Goal: Information Seeking & Learning: Learn about a topic

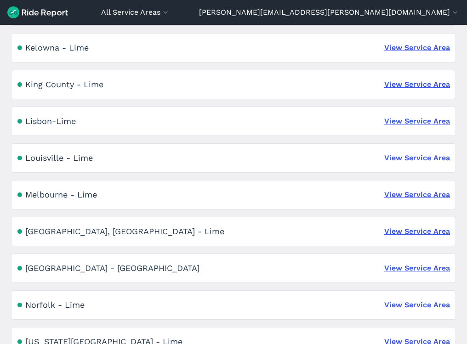
scroll to position [1019, 0]
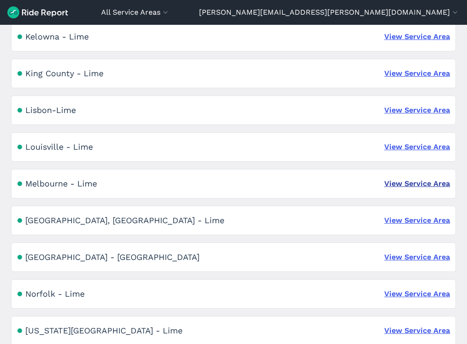
click at [423, 184] on link "View Service Area" at bounding box center [417, 183] width 66 height 11
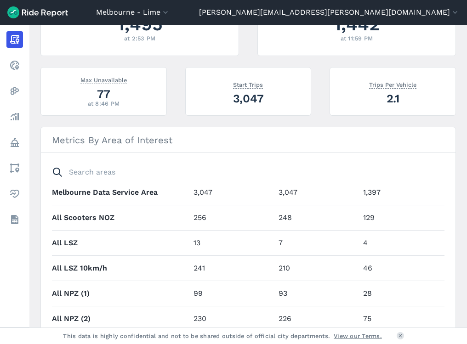
scroll to position [198, 0]
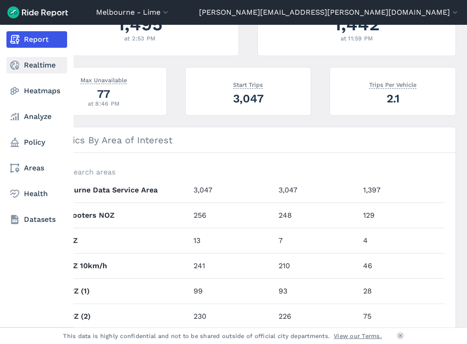
click at [31, 67] on link "Realtime" at bounding box center [36, 65] width 61 height 17
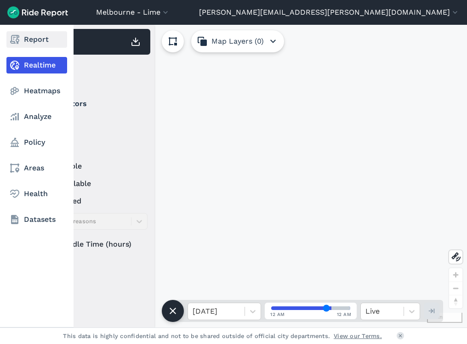
click at [32, 40] on link "Report" at bounding box center [36, 39] width 61 height 17
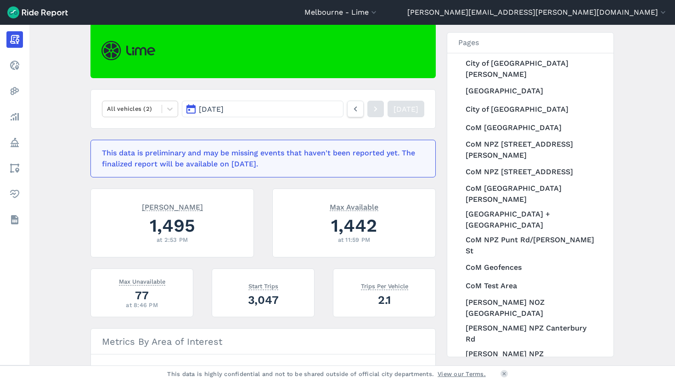
scroll to position [197, 0]
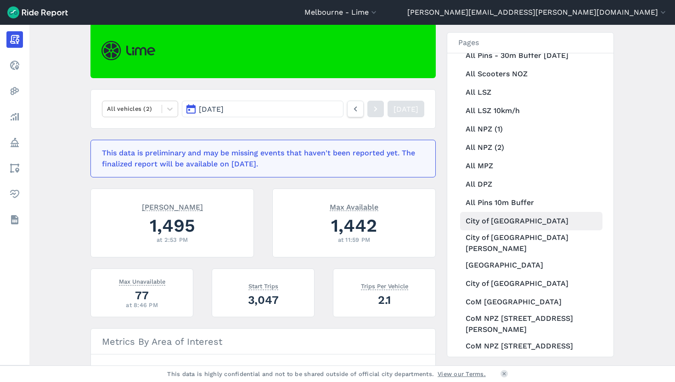
click at [466, 212] on link "City of [GEOGRAPHIC_DATA]" at bounding box center [531, 221] width 142 height 18
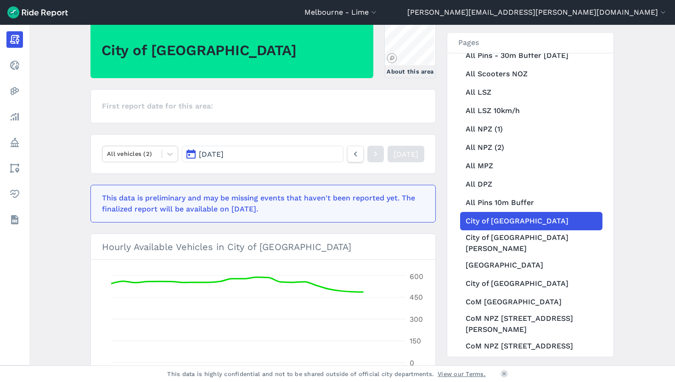
scroll to position [123, 0]
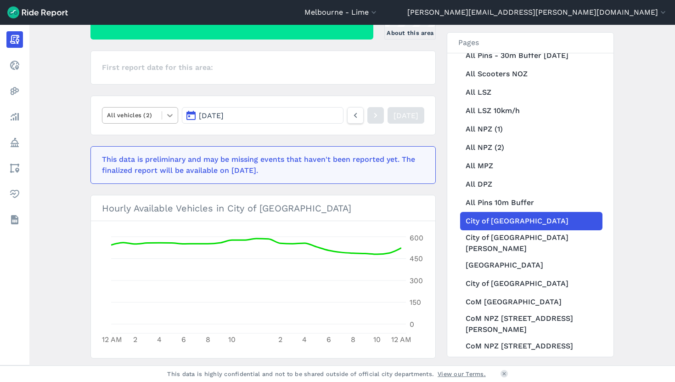
click at [162, 110] on div at bounding box center [170, 116] width 16 height 16
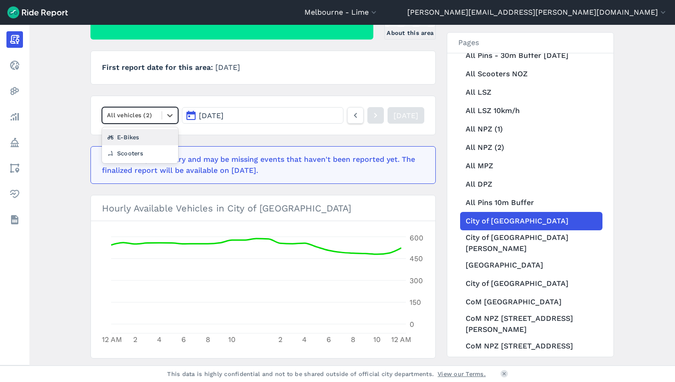
click at [152, 139] on div "E-Bikes" at bounding box center [140, 137] width 76 height 16
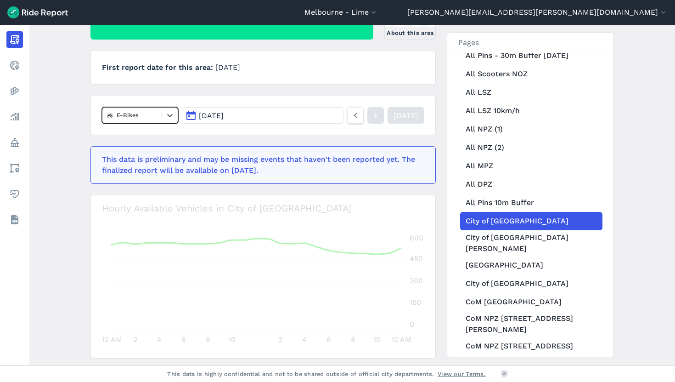
click at [259, 117] on button "[DATE]" at bounding box center [263, 115] width 162 height 17
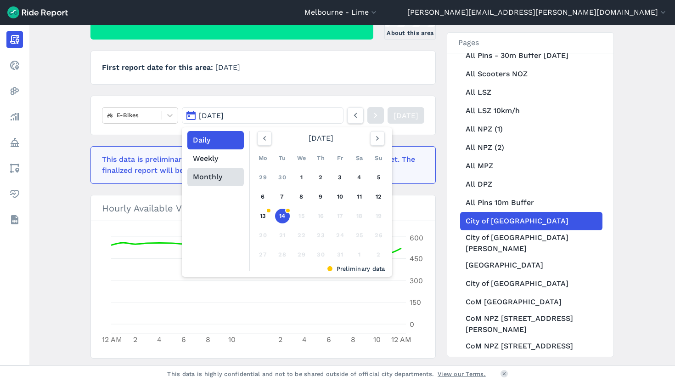
click at [207, 181] on button "Monthly" at bounding box center [215, 177] width 57 height 18
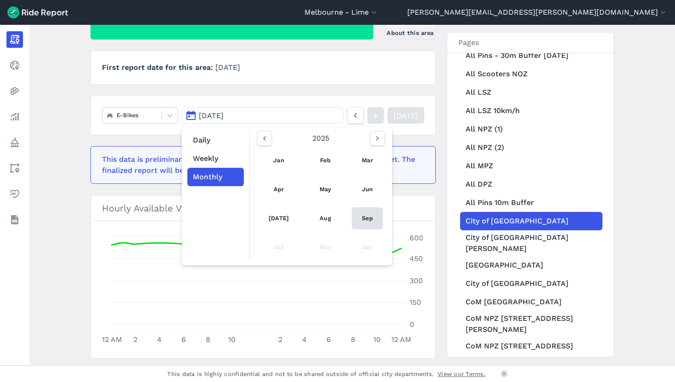
click at [355, 219] on link "Sep" at bounding box center [367, 218] width 31 height 22
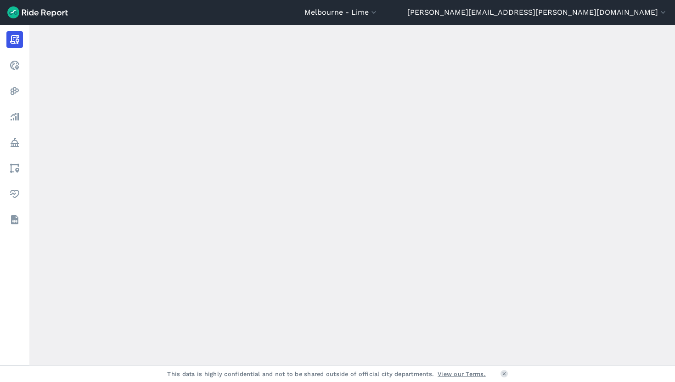
scroll to position [100, 0]
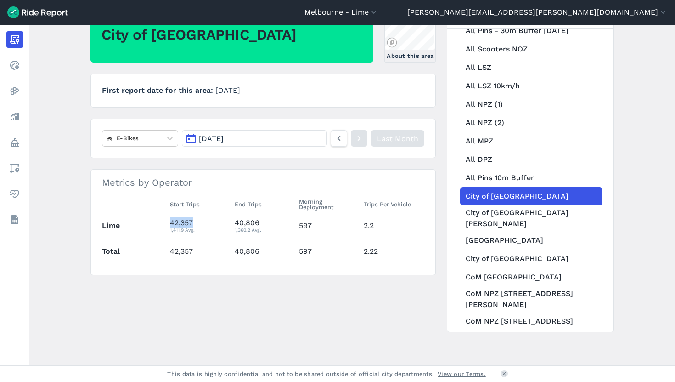
drag, startPoint x: 200, startPoint y: 221, endPoint x: 141, endPoint y: 221, distance: 59.3
click at [141, 221] on tr "Lime 42,357 1,411.9 Avg. 40,806 1,360.2 Avg. 597 2.2" at bounding box center [263, 225] width 323 height 25
copy tr "42,357"
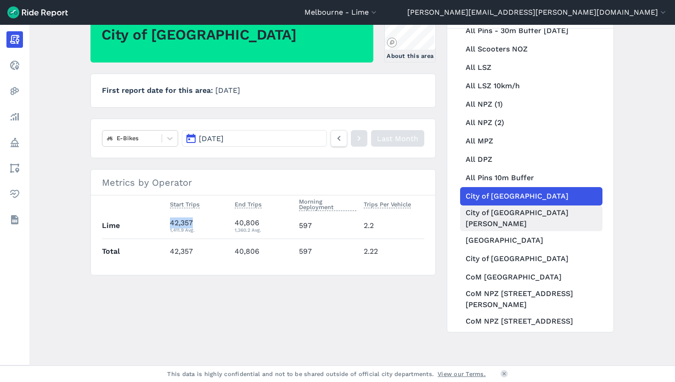
click at [466, 209] on link "City of [GEOGRAPHIC_DATA][PERSON_NAME]" at bounding box center [531, 218] width 142 height 26
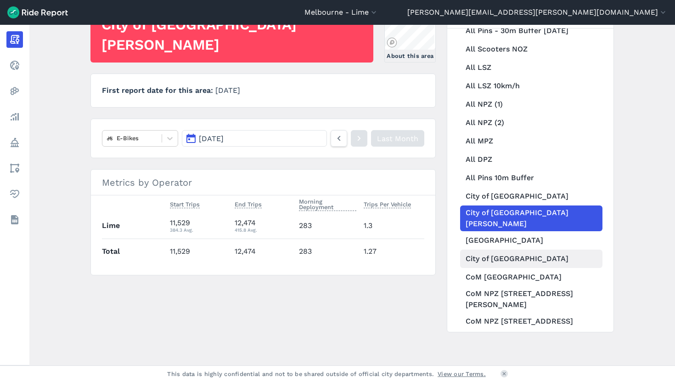
click at [466, 256] on link "City of [GEOGRAPHIC_DATA]" at bounding box center [531, 258] width 142 height 18
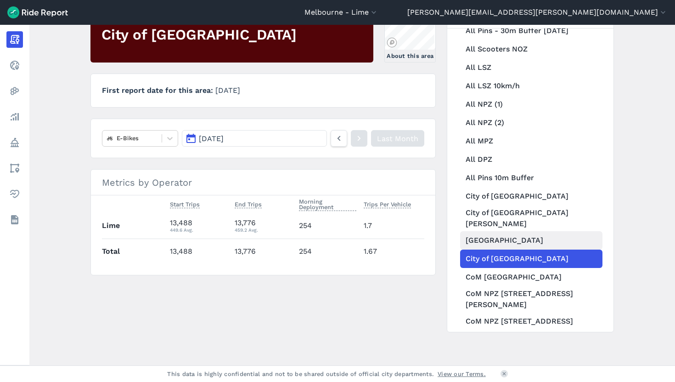
click at [466, 233] on link "[GEOGRAPHIC_DATA]" at bounding box center [531, 240] width 142 height 18
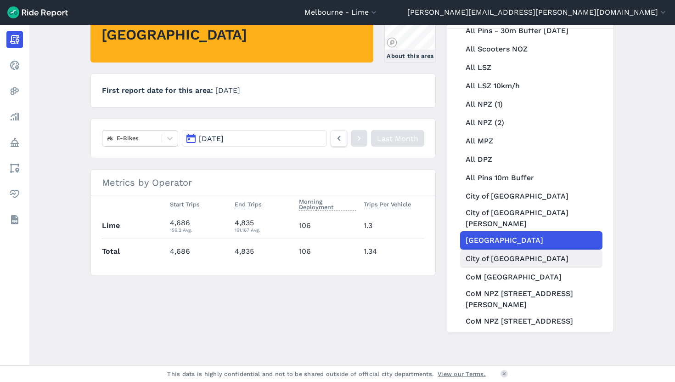
click at [466, 253] on link "City of [GEOGRAPHIC_DATA]" at bounding box center [531, 258] width 142 height 18
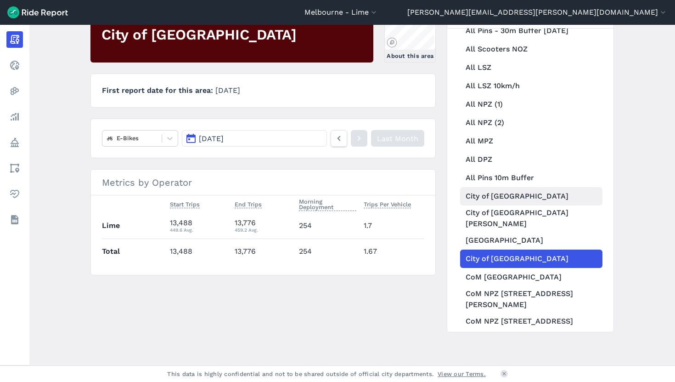
click at [466, 196] on link "City of [GEOGRAPHIC_DATA]" at bounding box center [531, 196] width 142 height 18
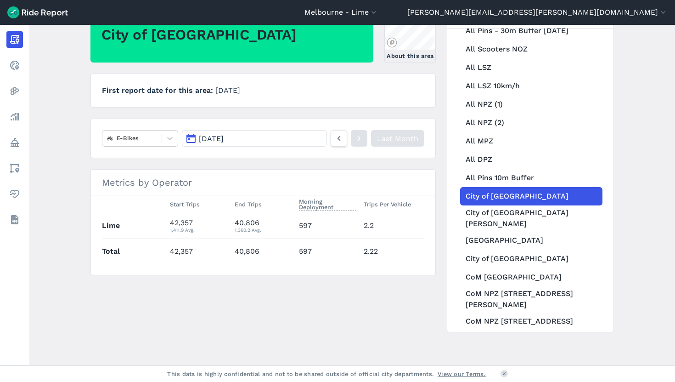
click at [304, 141] on button "[DATE]" at bounding box center [254, 138] width 145 height 17
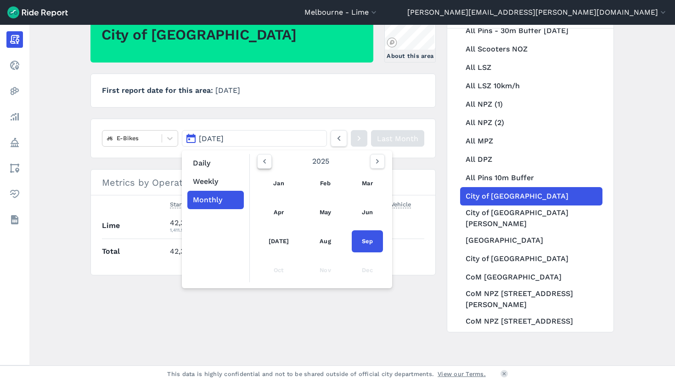
click at [263, 163] on icon "button" at bounding box center [264, 161] width 9 height 9
click at [372, 237] on link "Sep" at bounding box center [367, 241] width 31 height 22
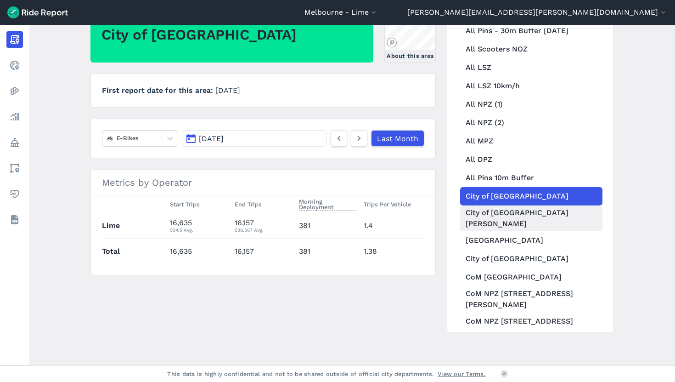
click at [466, 221] on link "City of [GEOGRAPHIC_DATA][PERSON_NAME]" at bounding box center [531, 218] width 142 height 26
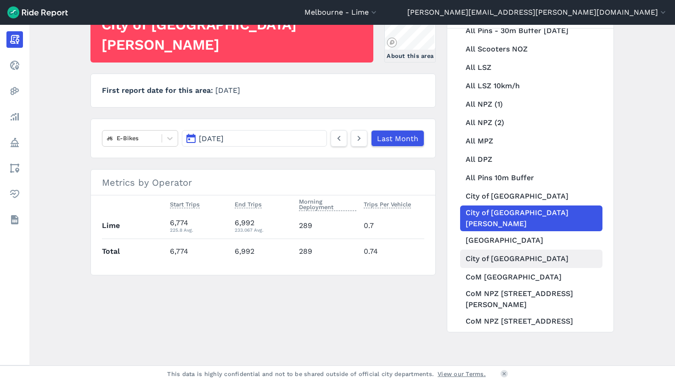
click at [466, 249] on link "City of [GEOGRAPHIC_DATA]" at bounding box center [531, 258] width 142 height 18
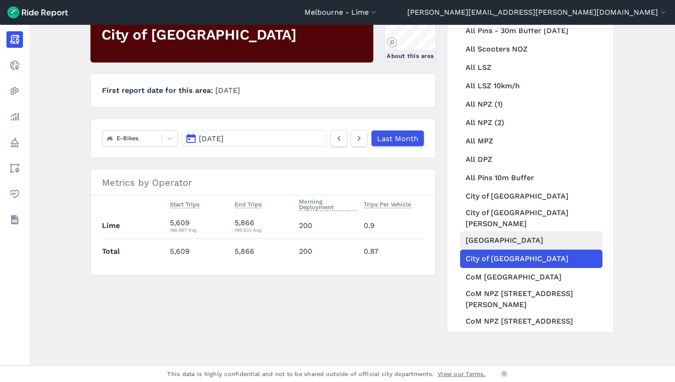
click at [466, 239] on link "[GEOGRAPHIC_DATA]" at bounding box center [531, 240] width 142 height 18
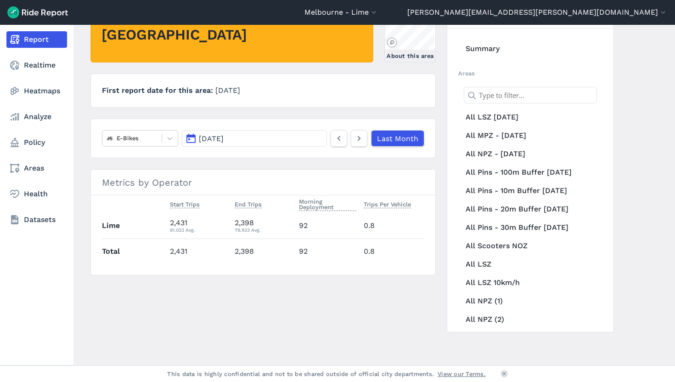
click at [17, 37] on use at bounding box center [14, 39] width 9 height 9
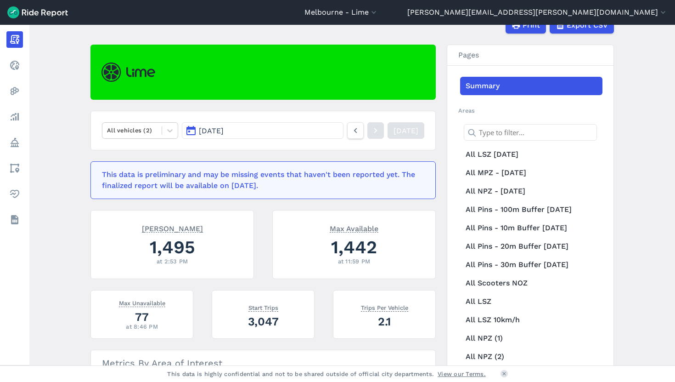
scroll to position [63, 0]
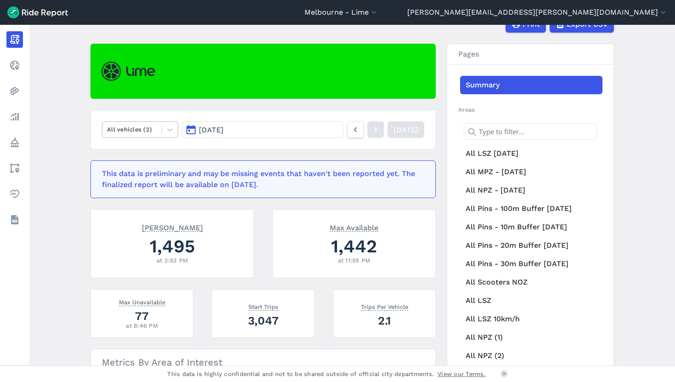
click at [144, 131] on div at bounding box center [132, 129] width 50 height 11
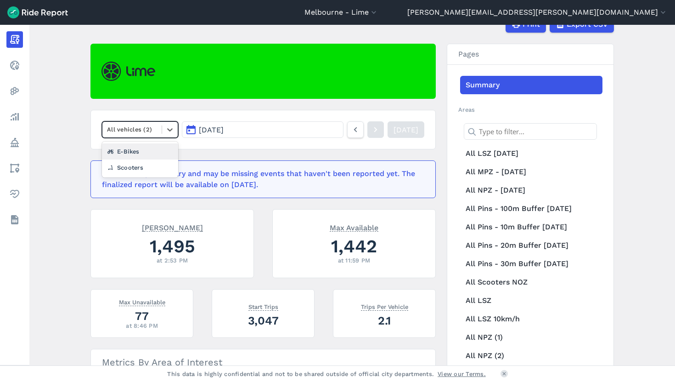
click at [145, 149] on div "E-Bikes" at bounding box center [140, 151] width 76 height 16
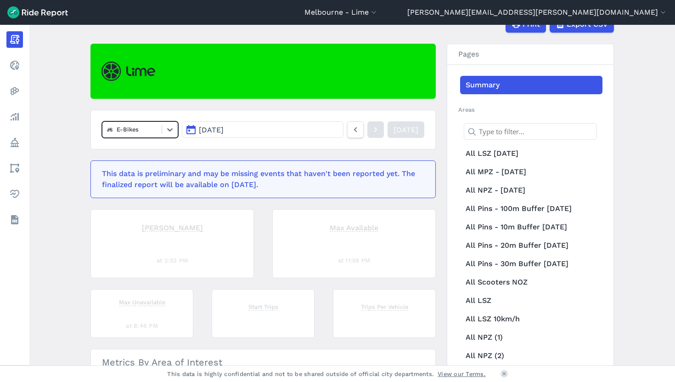
click at [222, 130] on span "[DATE]" at bounding box center [211, 129] width 25 height 9
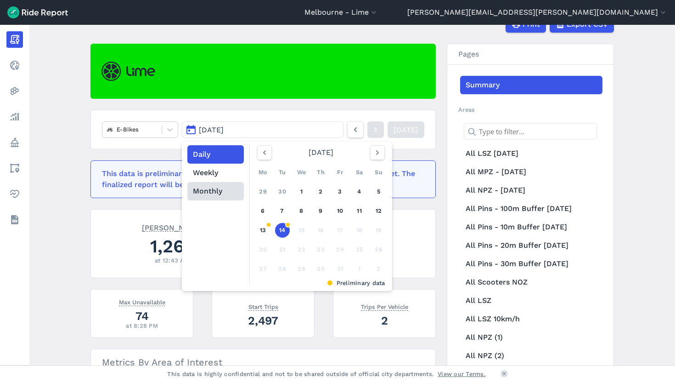
click at [221, 195] on button "Monthly" at bounding box center [215, 191] width 57 height 18
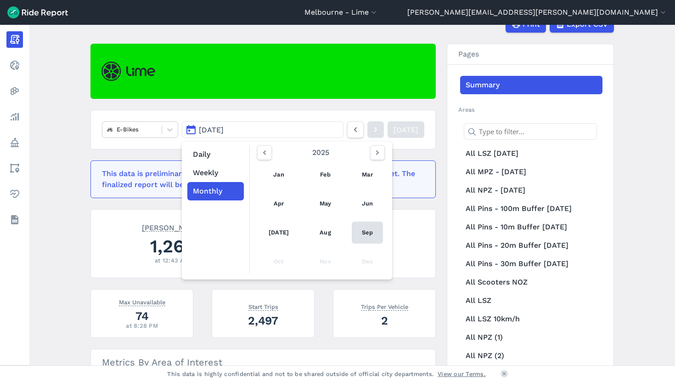
click at [368, 237] on link "Sep" at bounding box center [367, 232] width 31 height 22
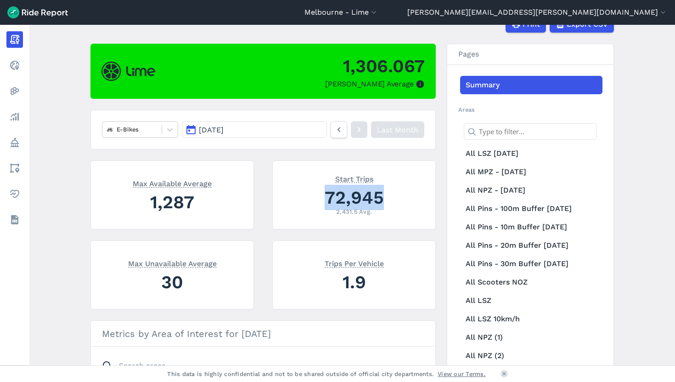
drag, startPoint x: 395, startPoint y: 201, endPoint x: 303, endPoint y: 201, distance: 91.4
click at [303, 201] on div "72,945" at bounding box center [354, 197] width 141 height 25
copy div "72,945"
